Goal: Transaction & Acquisition: Purchase product/service

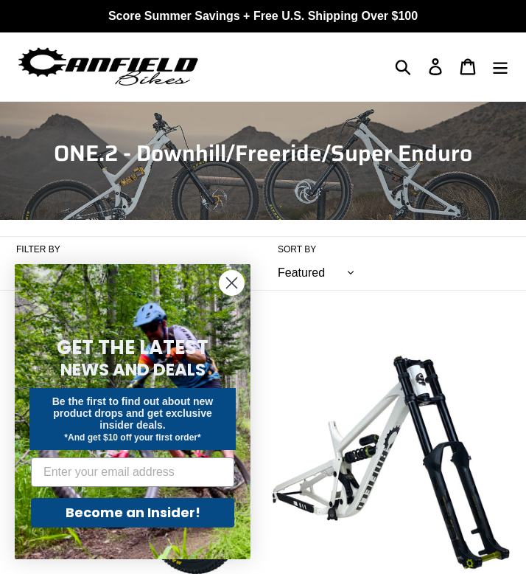
click at [234, 274] on circle "Close dialog" at bounding box center [232, 283] width 24 height 24
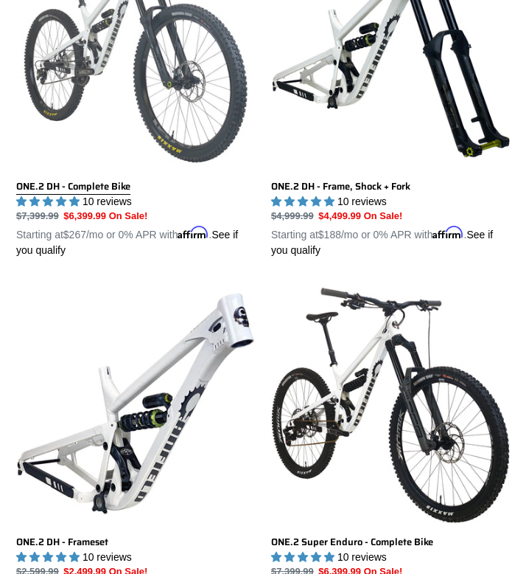
scroll to position [518, 0]
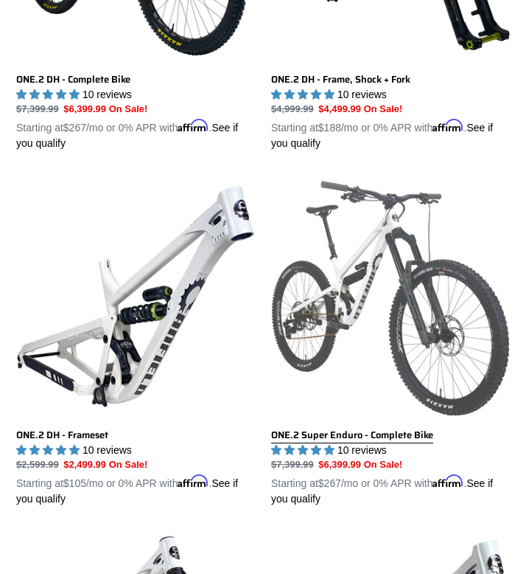
click at [401, 336] on link "ONE.2 Super Enduro - Complete Bike" at bounding box center [390, 342] width 239 height 330
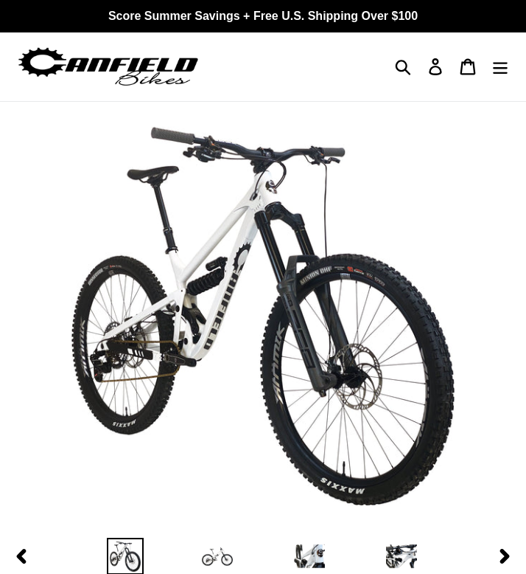
select select "highest-rating"
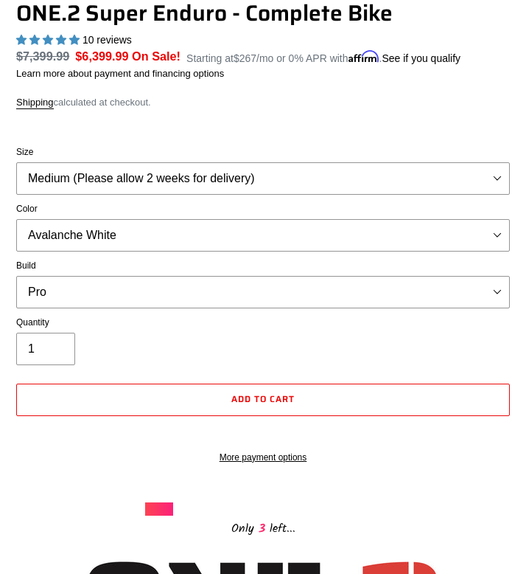
scroll to position [602, 0]
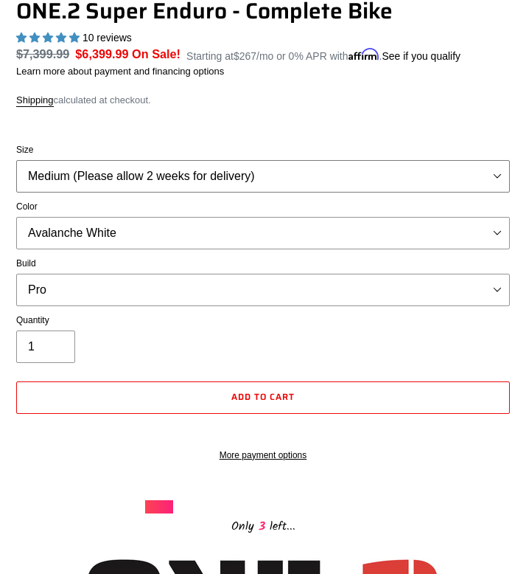
click at [165, 184] on select "Medium (Please allow 2 weeks for delivery) Large (Sold Out)" at bounding box center [263, 176] width 494 height 32
click at [16, 160] on select "Medium (Please allow 2 weeks for delivery) Large (Sold Out)" at bounding box center [263, 176] width 494 height 32
click at [117, 239] on select "Avalanche White Bentonite Grey" at bounding box center [263, 233] width 494 height 32
select select "Bentonite Grey"
click at [16, 217] on select "Avalanche White Bentonite Grey" at bounding box center [263, 233] width 494 height 32
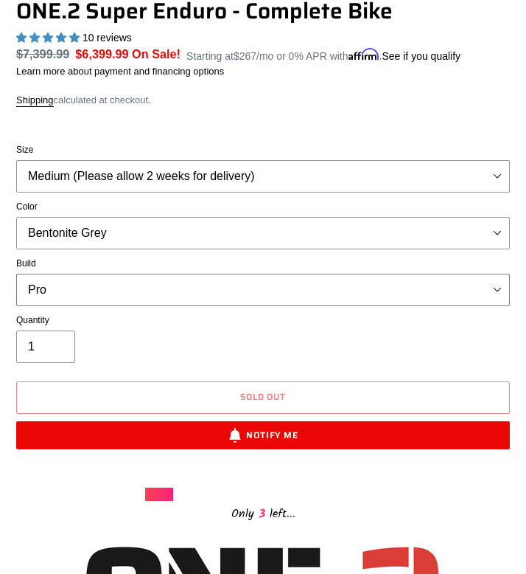
click at [90, 290] on select "Pro" at bounding box center [263, 290] width 494 height 32
click at [16, 274] on select "Pro" at bounding box center [263, 290] width 494 height 32
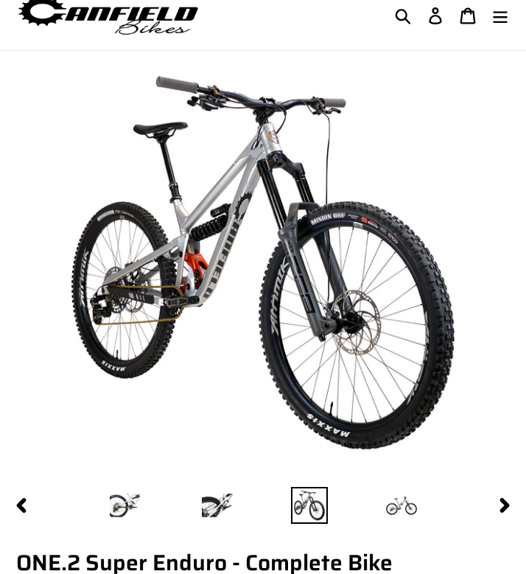
scroll to position [38, 0]
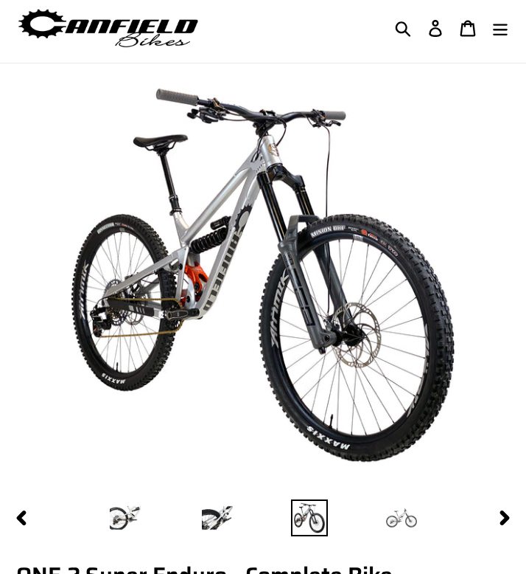
click at [405, 530] on img at bounding box center [401, 517] width 37 height 37
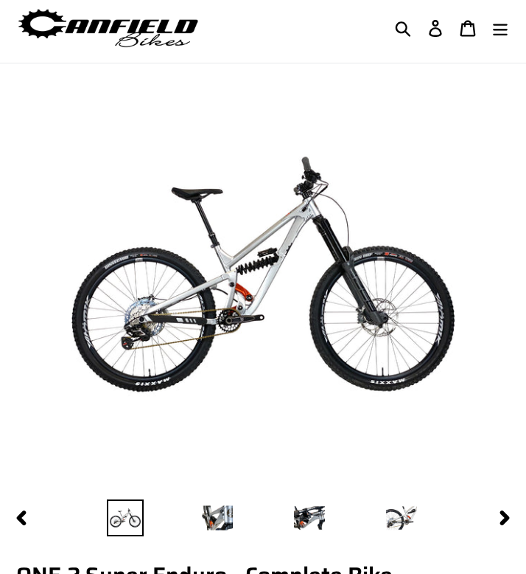
click at [330, 512] on li at bounding box center [309, 518] width 92 height 44
click at [258, 503] on li at bounding box center [217, 518] width 92 height 44
click at [209, 518] on img at bounding box center [217, 517] width 37 height 37
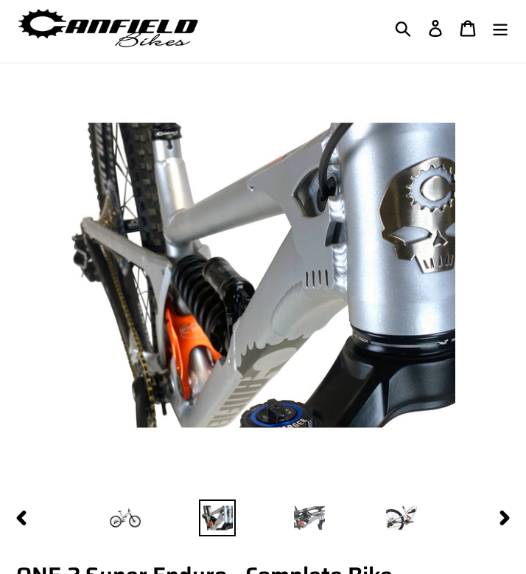
click at [298, 514] on img at bounding box center [309, 517] width 37 height 37
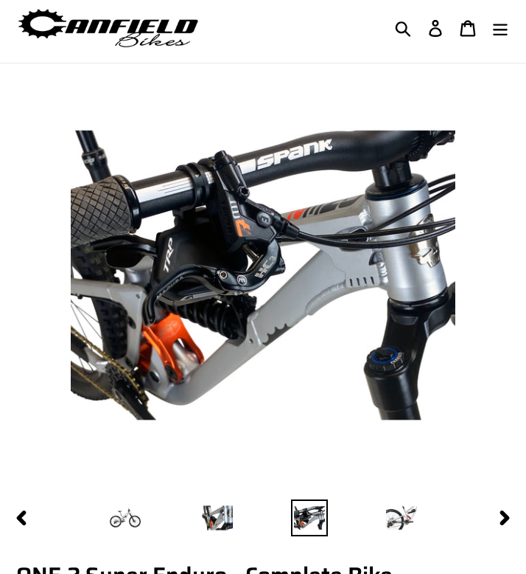
click at [341, 518] on li at bounding box center [309, 518] width 92 height 44
click at [365, 518] on li at bounding box center [401, 518] width 92 height 44
click at [377, 518] on li at bounding box center [401, 518] width 92 height 44
click at [394, 517] on img at bounding box center [401, 517] width 37 height 37
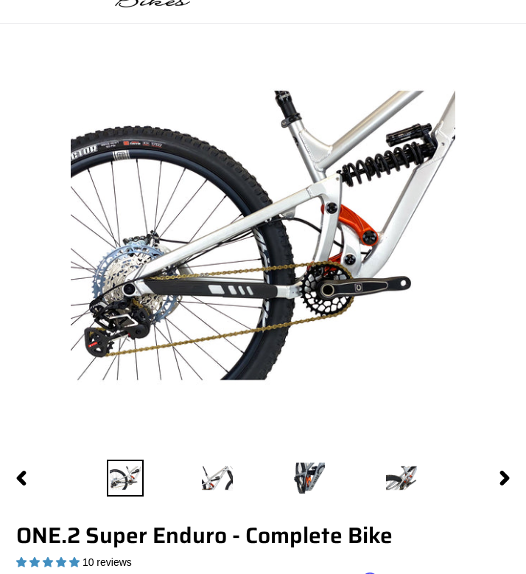
scroll to position [0, 0]
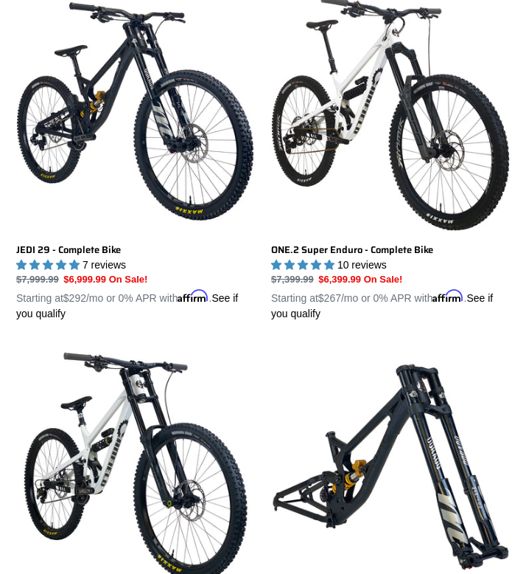
scroll to position [375, 0]
